Goal: Task Accomplishment & Management: Use online tool/utility

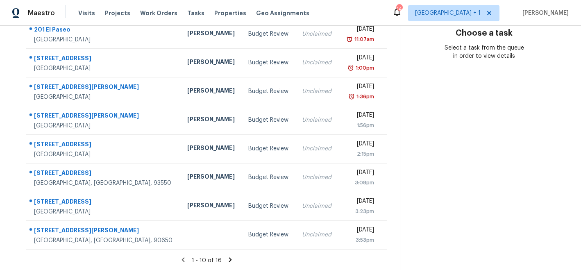
scroll to position [157, 0]
click at [227, 259] on icon at bounding box center [230, 258] width 7 height 7
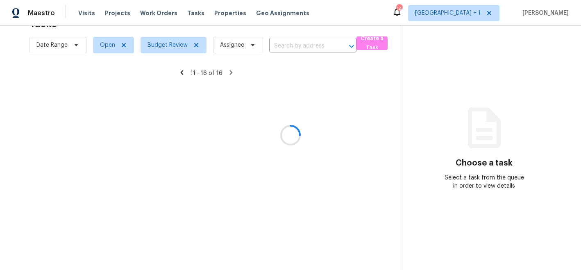
scroll to position [42, 0]
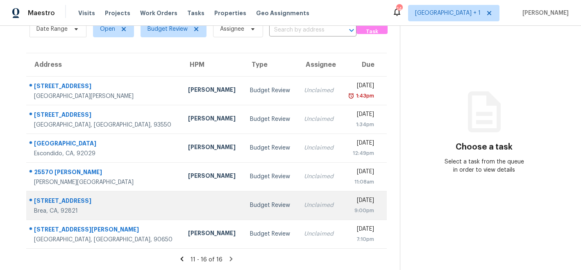
click at [182, 211] on td at bounding box center [212, 205] width 61 height 29
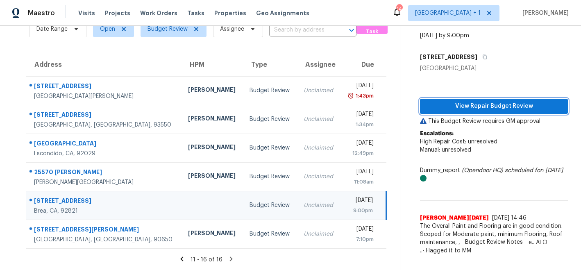
click at [474, 107] on span "View Repair Budget Review" at bounding box center [494, 106] width 135 height 10
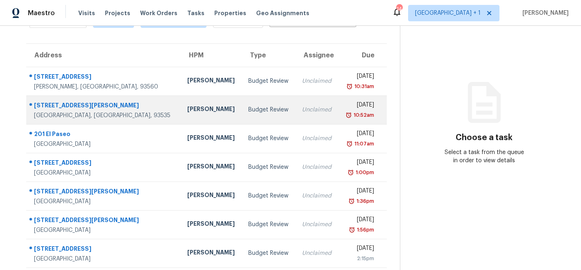
scroll to position [27, 0]
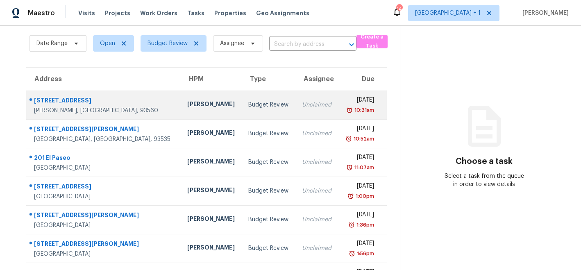
click at [187, 104] on div "[PERSON_NAME]" at bounding box center [211, 105] width 48 height 10
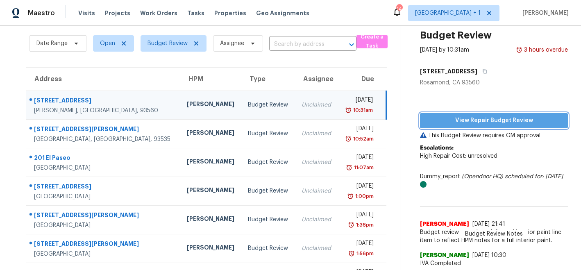
click at [467, 119] on span "View Repair Budget Review" at bounding box center [494, 121] width 135 height 10
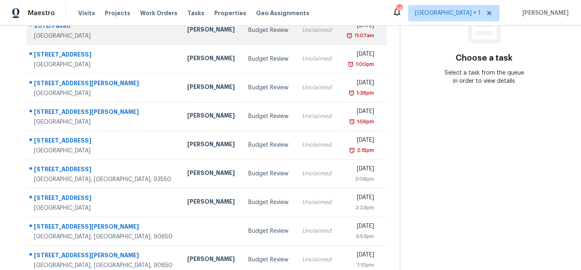
scroll to position [157, 0]
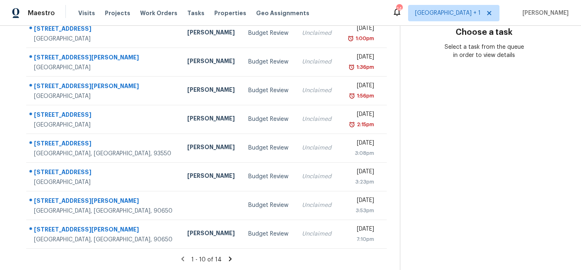
click at [228, 258] on icon at bounding box center [230, 258] width 7 height 7
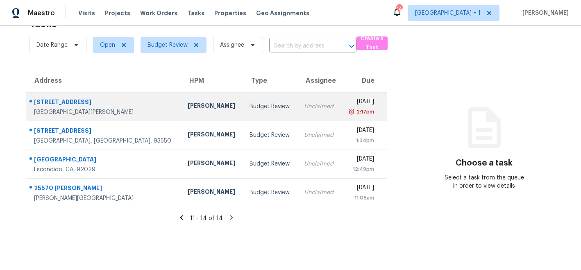
click at [188, 109] on div "Daniel Fomenko" at bounding box center [212, 107] width 49 height 10
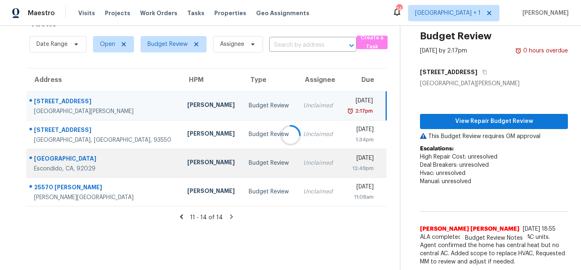
scroll to position [47, 0]
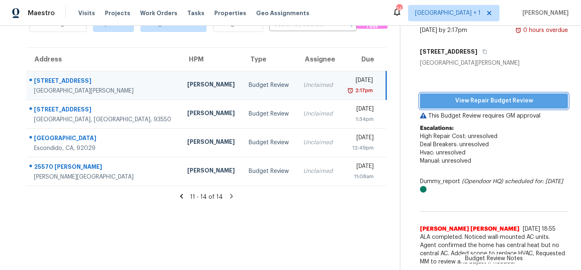
click at [456, 102] on span "View Repair Budget Review" at bounding box center [494, 101] width 135 height 10
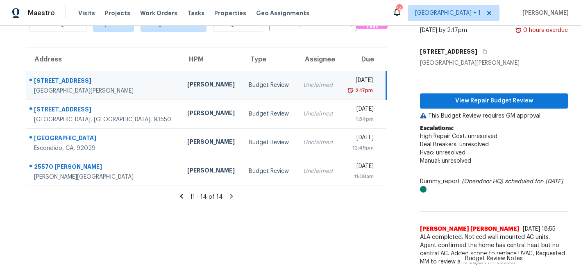
click at [187, 87] on div "[PERSON_NAME]" at bounding box center [211, 85] width 49 height 10
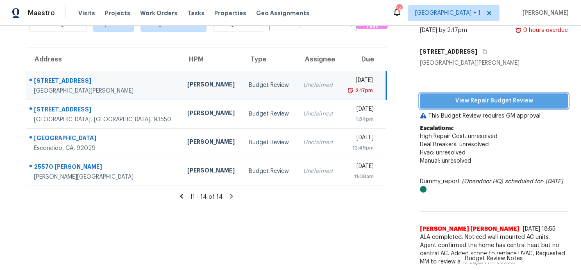
click at [442, 100] on span "View Repair Budget Review" at bounding box center [494, 101] width 135 height 10
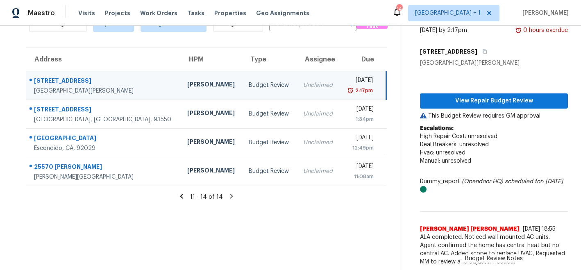
click at [182, 197] on icon at bounding box center [181, 196] width 7 height 7
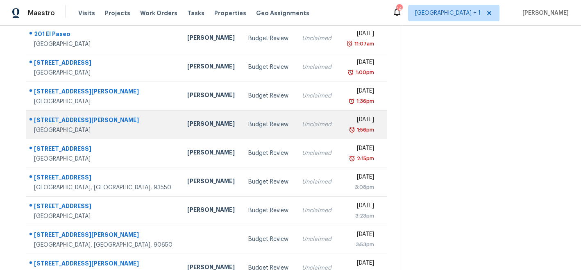
scroll to position [157, 0]
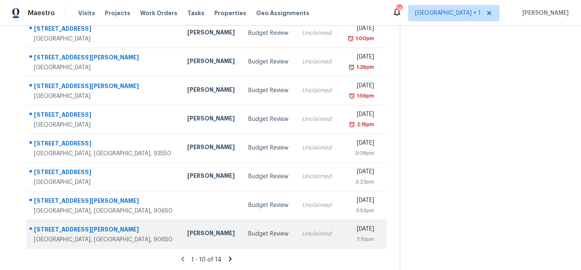
click at [187, 232] on div "[PERSON_NAME]" at bounding box center [211, 234] width 48 height 10
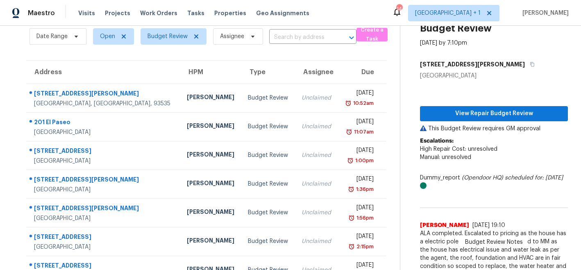
scroll to position [33, 0]
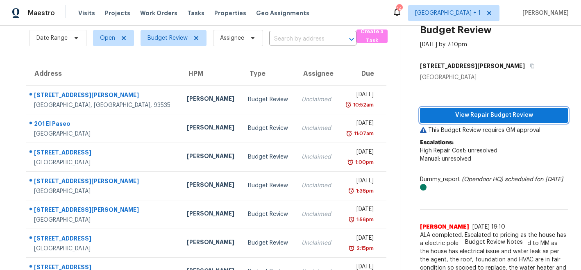
click at [463, 114] on span "View Repair Budget Review" at bounding box center [494, 115] width 135 height 10
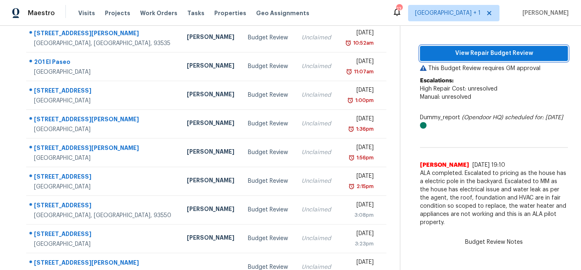
scroll to position [92, 0]
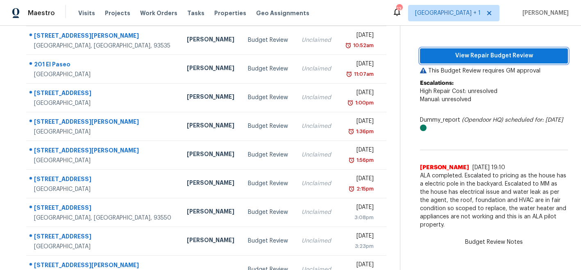
click at [472, 54] on span "View Repair Budget Review" at bounding box center [494, 56] width 135 height 10
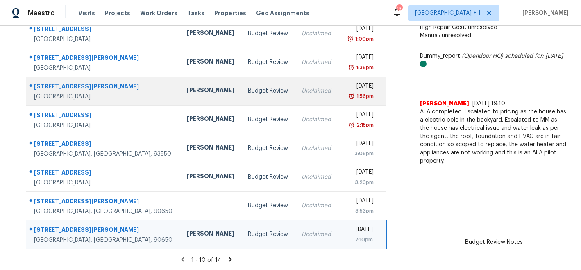
scroll to position [157, 0]
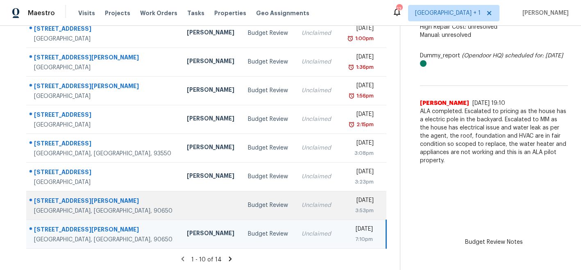
click at [180, 202] on td at bounding box center [210, 205] width 61 height 29
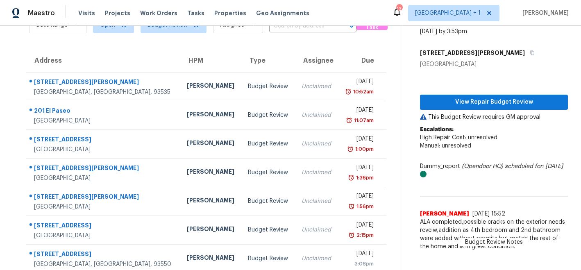
scroll to position [0, 0]
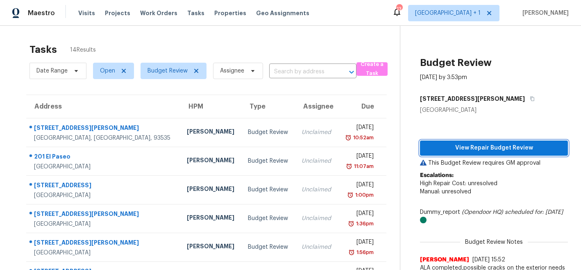
click at [456, 149] on span "View Repair Budget Review" at bounding box center [494, 148] width 135 height 10
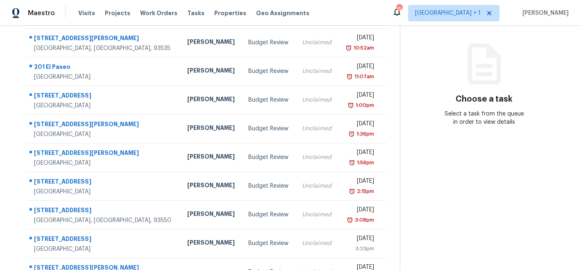
scroll to position [157, 0]
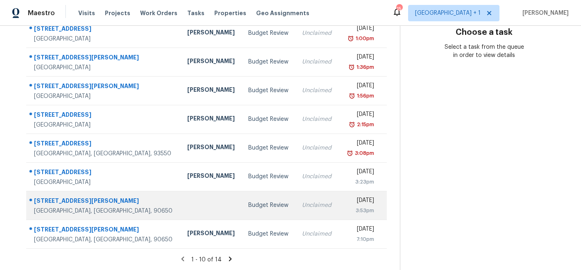
click at [181, 200] on td at bounding box center [211, 205] width 61 height 29
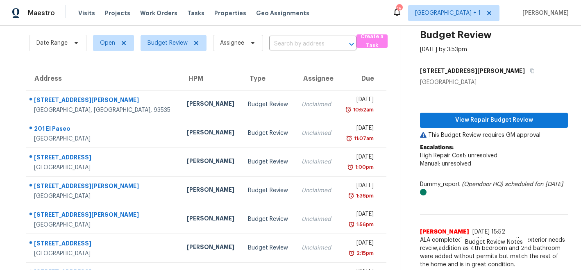
scroll to position [0, 0]
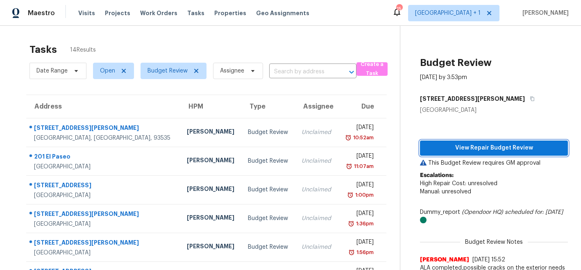
click at [492, 148] on span "View Repair Budget Review" at bounding box center [494, 148] width 135 height 10
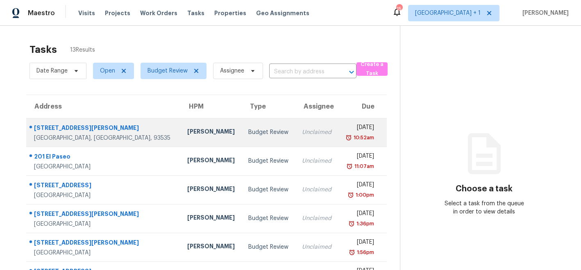
click at [187, 130] on div "[PERSON_NAME]" at bounding box center [211, 132] width 48 height 10
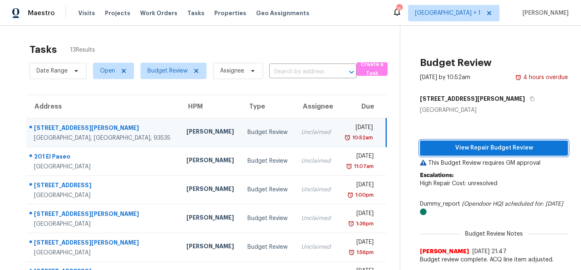
click at [471, 149] on span "View Repair Budget Review" at bounding box center [494, 148] width 135 height 10
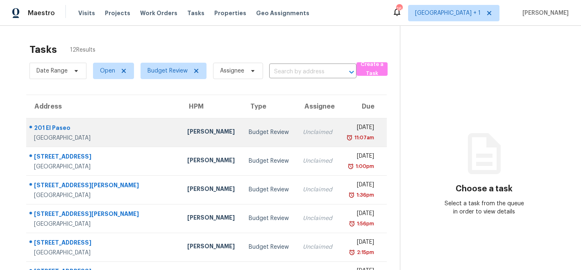
click at [187, 133] on div "[PERSON_NAME]" at bounding box center [211, 132] width 48 height 10
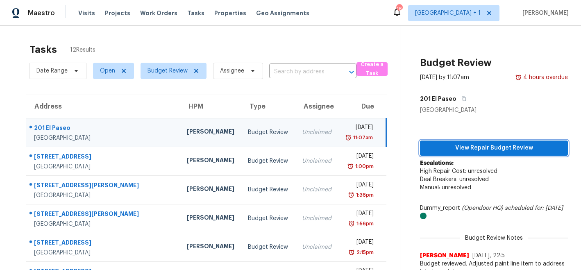
click at [452, 152] on span "View Repair Budget Review" at bounding box center [494, 148] width 135 height 10
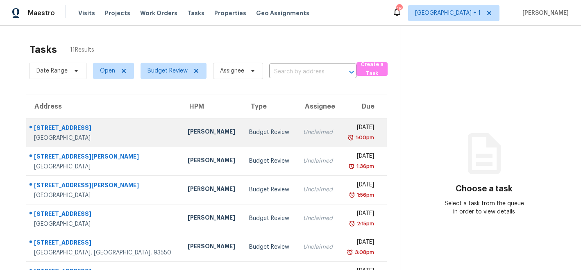
click at [188, 132] on div "[PERSON_NAME]" at bounding box center [212, 132] width 48 height 10
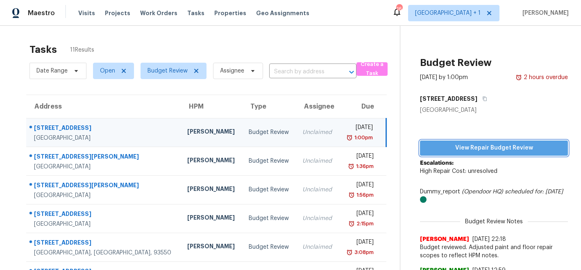
click at [459, 147] on span "View Repair Budget Review" at bounding box center [494, 148] width 135 height 10
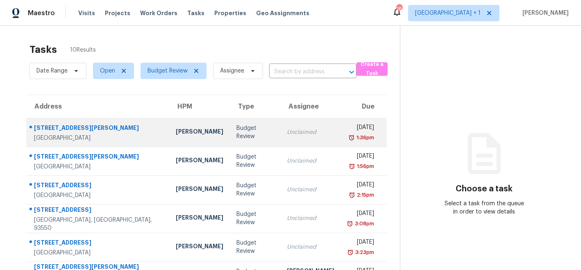
click at [176, 134] on div "[PERSON_NAME]" at bounding box center [200, 132] width 48 height 10
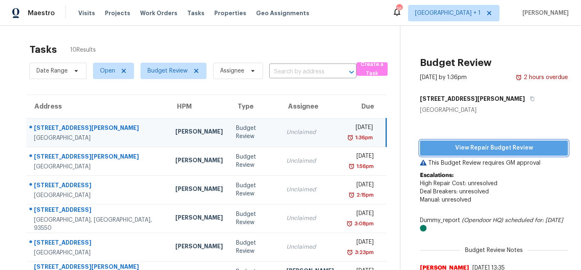
click at [468, 146] on span "View Repair Budget Review" at bounding box center [494, 148] width 135 height 10
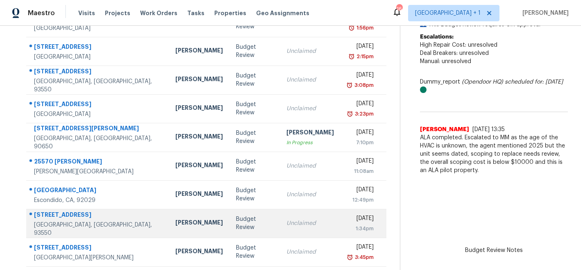
scroll to position [141, 0]
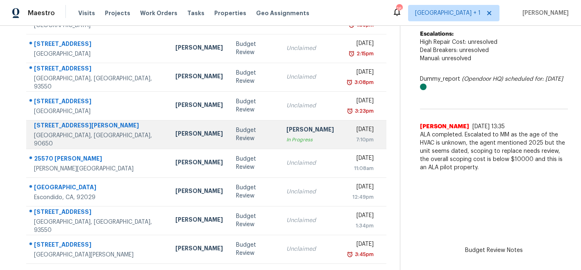
click at [175, 135] on div "[PERSON_NAME]" at bounding box center [199, 134] width 48 height 10
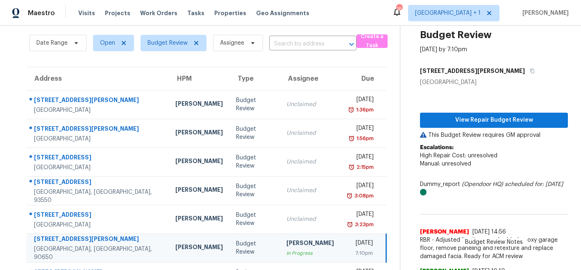
scroll to position [0, 0]
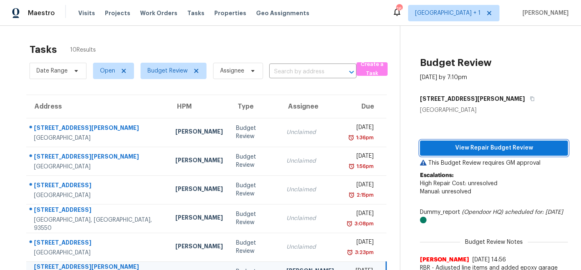
click at [471, 148] on span "View Repair Budget Review" at bounding box center [494, 148] width 135 height 10
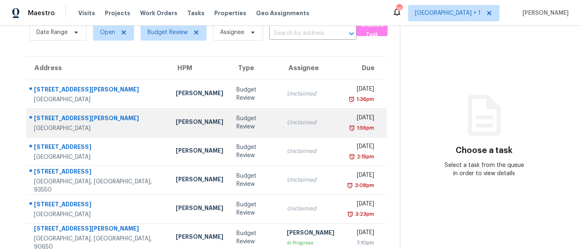
scroll to position [18, 0]
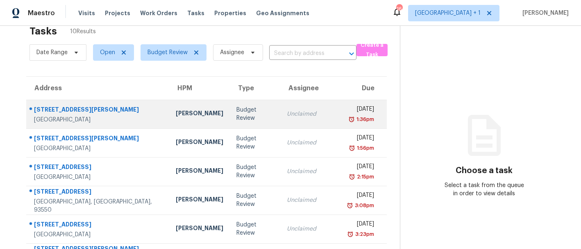
click at [176, 117] on div "[PERSON_NAME]" at bounding box center [200, 114] width 48 height 10
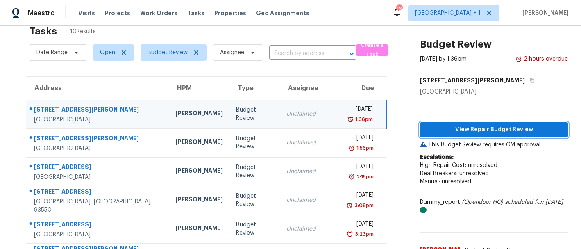
click at [450, 128] on span "View Repair Budget Review" at bounding box center [494, 130] width 135 height 10
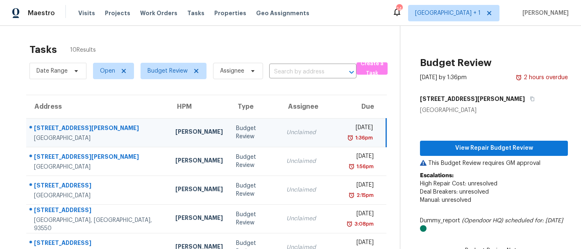
click at [175, 134] on div "[PERSON_NAME]" at bounding box center [199, 132] width 48 height 10
click at [436, 149] on span "View Repair Budget Review" at bounding box center [494, 148] width 135 height 10
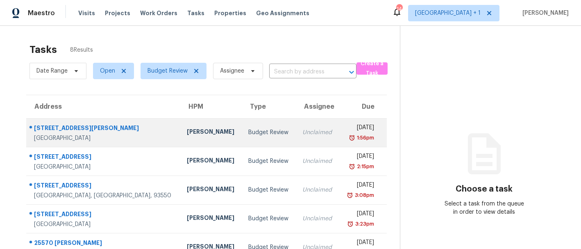
click at [187, 133] on div "[PERSON_NAME]" at bounding box center [211, 132] width 48 height 10
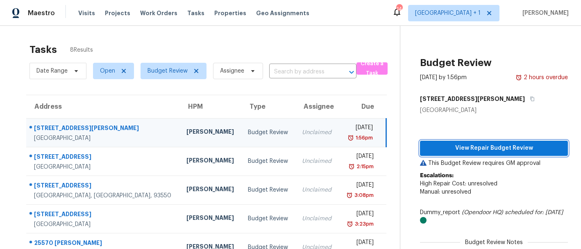
click at [484, 148] on span "View Repair Budget Review" at bounding box center [494, 148] width 135 height 10
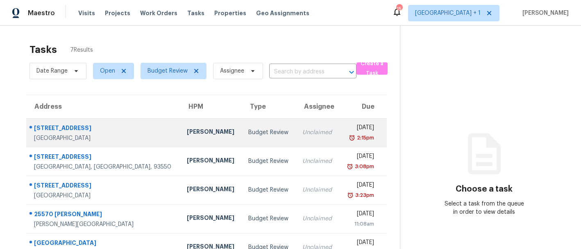
click at [187, 129] on div "[PERSON_NAME]" at bounding box center [211, 132] width 48 height 10
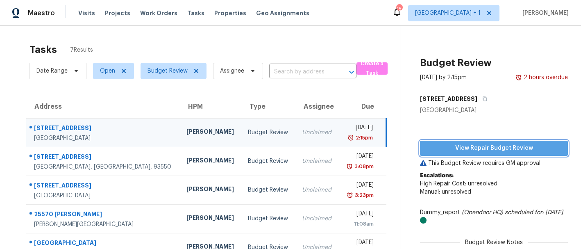
click at [453, 145] on span "View Repair Budget Review" at bounding box center [494, 148] width 135 height 10
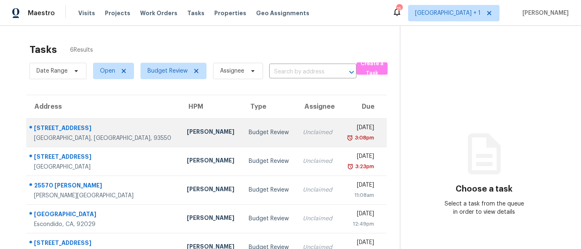
click at [187, 132] on div "[PERSON_NAME]" at bounding box center [211, 132] width 48 height 10
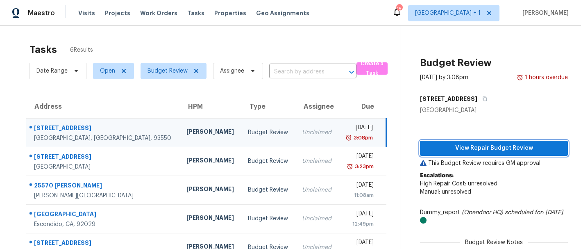
click at [490, 151] on span "View Repair Budget Review" at bounding box center [494, 148] width 135 height 10
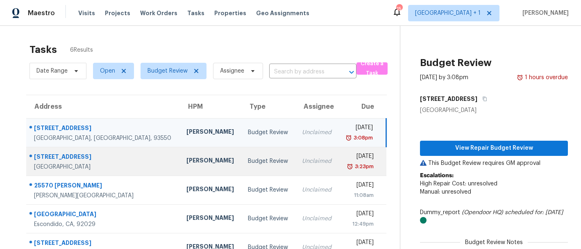
click at [186, 163] on div "[PERSON_NAME]" at bounding box center [210, 161] width 48 height 10
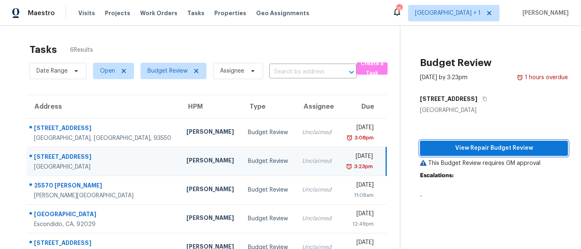
click at [468, 148] on span "View Repair Budget Review" at bounding box center [494, 148] width 135 height 10
click at [186, 162] on div "[PERSON_NAME]" at bounding box center [210, 161] width 48 height 10
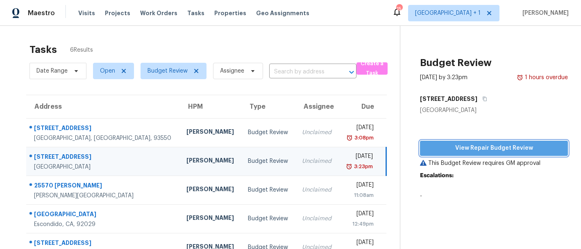
click at [454, 146] on span "View Repair Budget Review" at bounding box center [494, 148] width 135 height 10
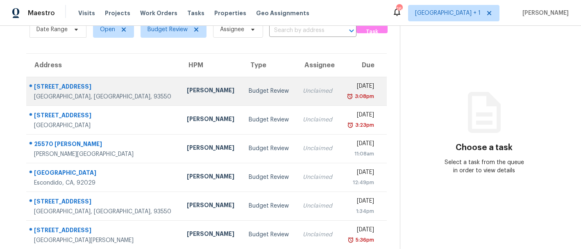
scroll to position [48, 0]
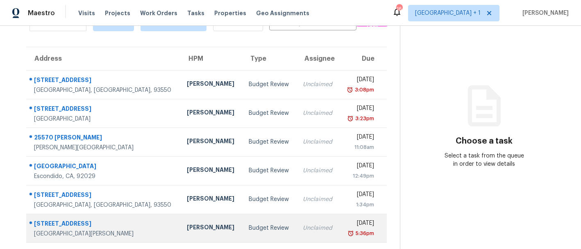
click at [187, 226] on div "[PERSON_NAME]" at bounding box center [211, 228] width 48 height 10
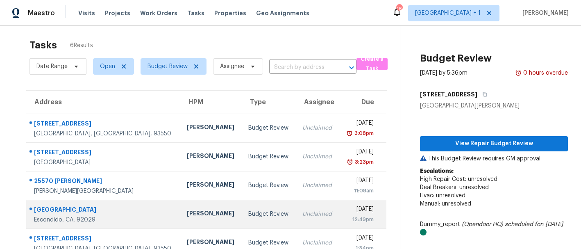
scroll to position [0, 0]
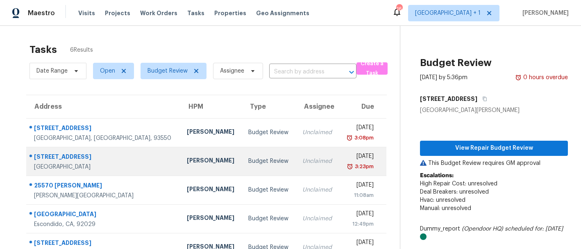
click at [187, 157] on div "[PERSON_NAME]" at bounding box center [211, 161] width 48 height 10
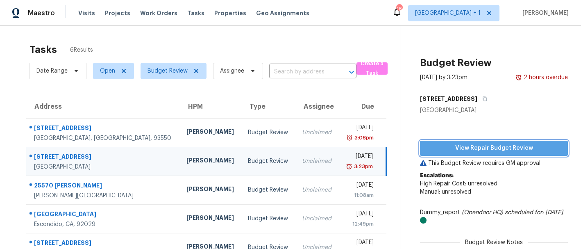
click at [444, 145] on span "View Repair Budget Review" at bounding box center [494, 148] width 135 height 10
